Goal: Use online tool/utility: Utilize a website feature to perform a specific function

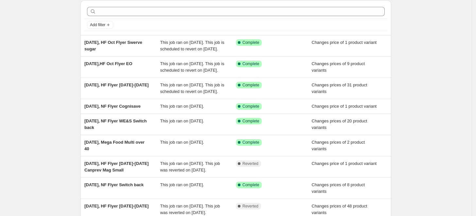
scroll to position [36, 0]
